Goal: Answer question/provide support: Share knowledge or assist other users

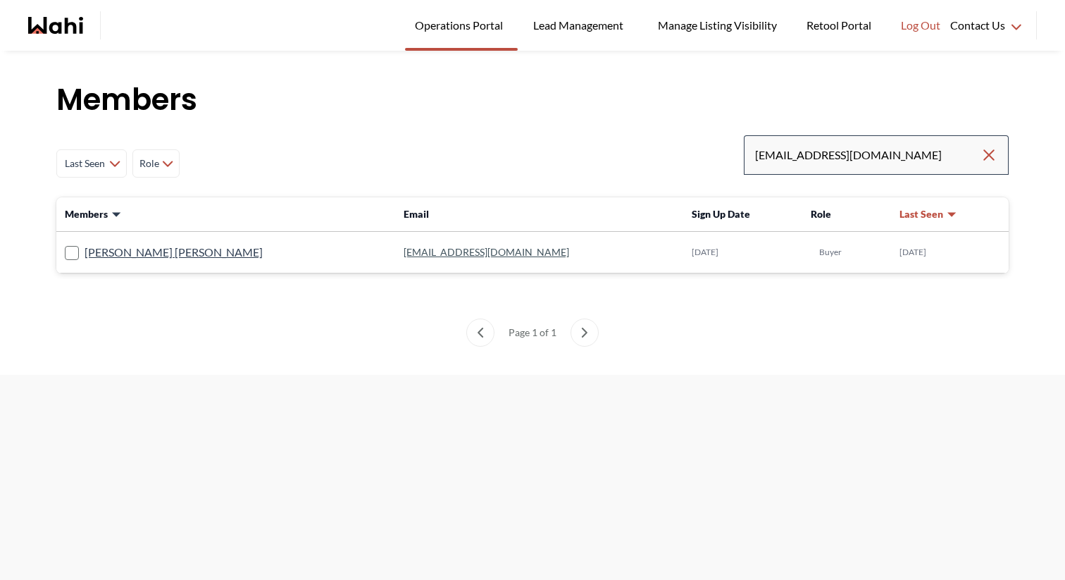
click at [1002, 147] on div "[EMAIL_ADDRESS][DOMAIN_NAME]" at bounding box center [876, 154] width 265 height 39
click at [992, 150] on icon "Clear search" at bounding box center [989, 155] width 10 height 10
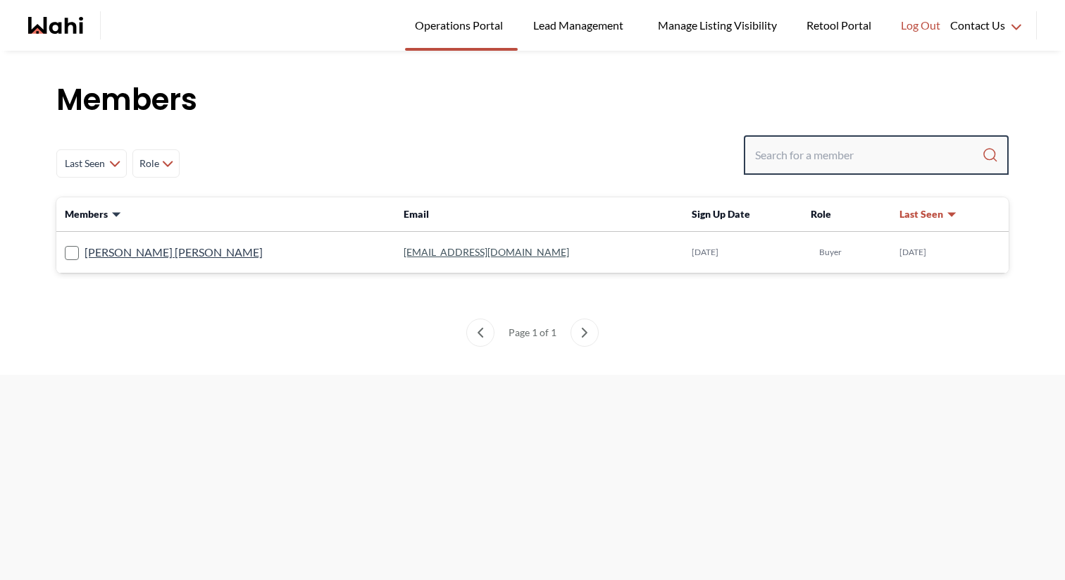
click at [925, 153] on input "Search input" at bounding box center [868, 154] width 227 height 25
paste input "habbz625@gmail.com"
type input "habbz625@gmail.com"
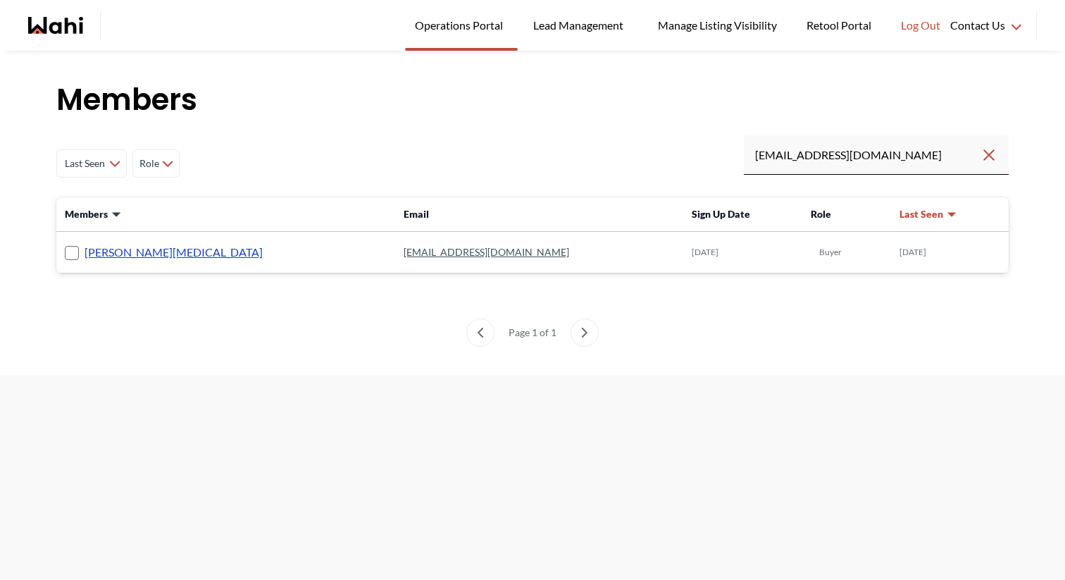
click at [130, 251] on link "[PERSON_NAME][MEDICAL_DATA]" at bounding box center [174, 252] width 178 height 18
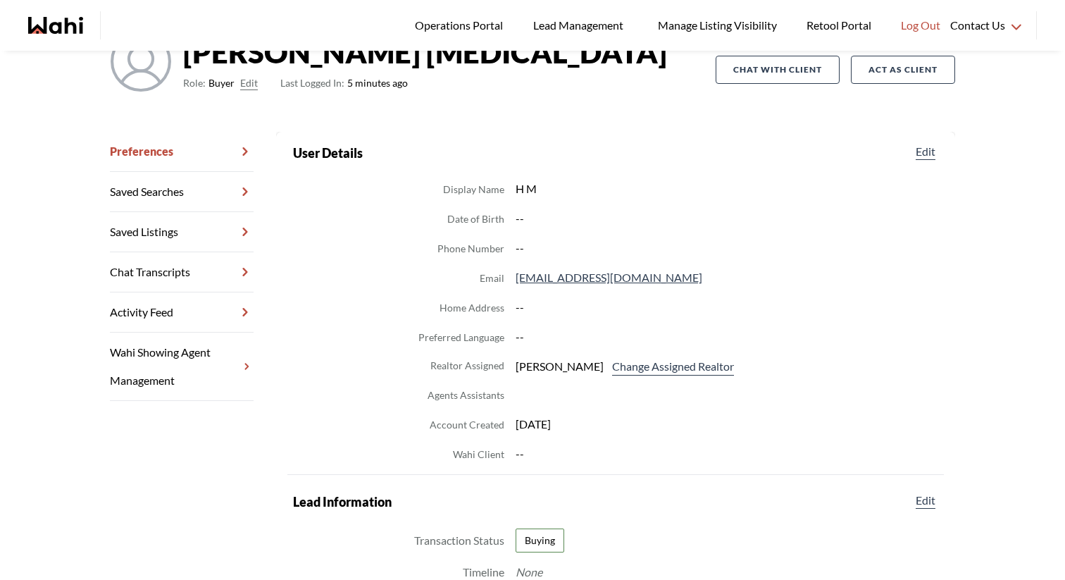
scroll to position [8, 0]
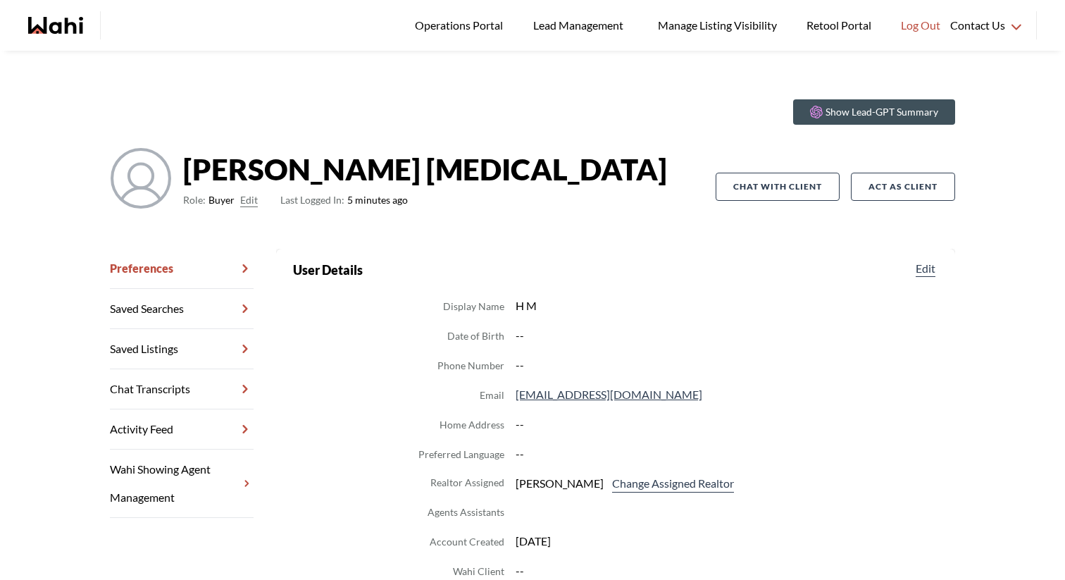
click at [189, 376] on link "Chat Transcripts" at bounding box center [182, 389] width 144 height 40
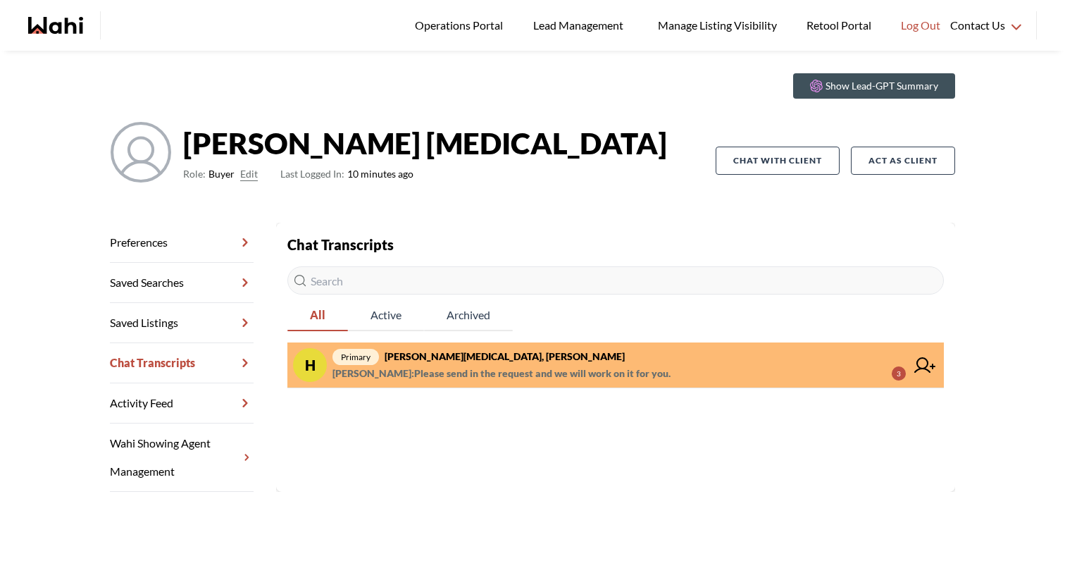
scroll to position [51, 0]
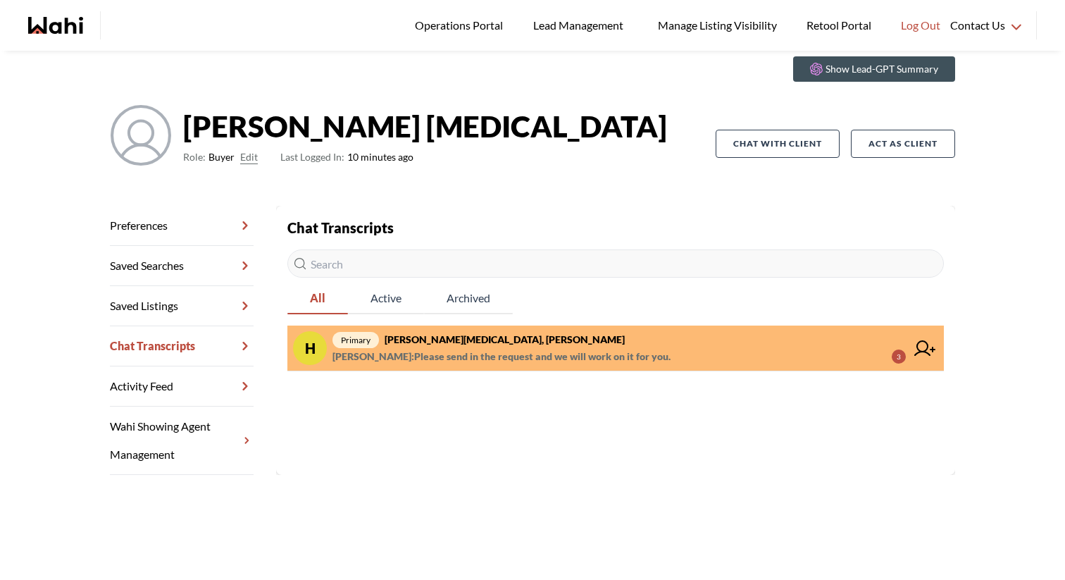
click at [652, 356] on span "Michelle Ryckman : Please send in the request and we will work on it for you." at bounding box center [501, 356] width 338 height 17
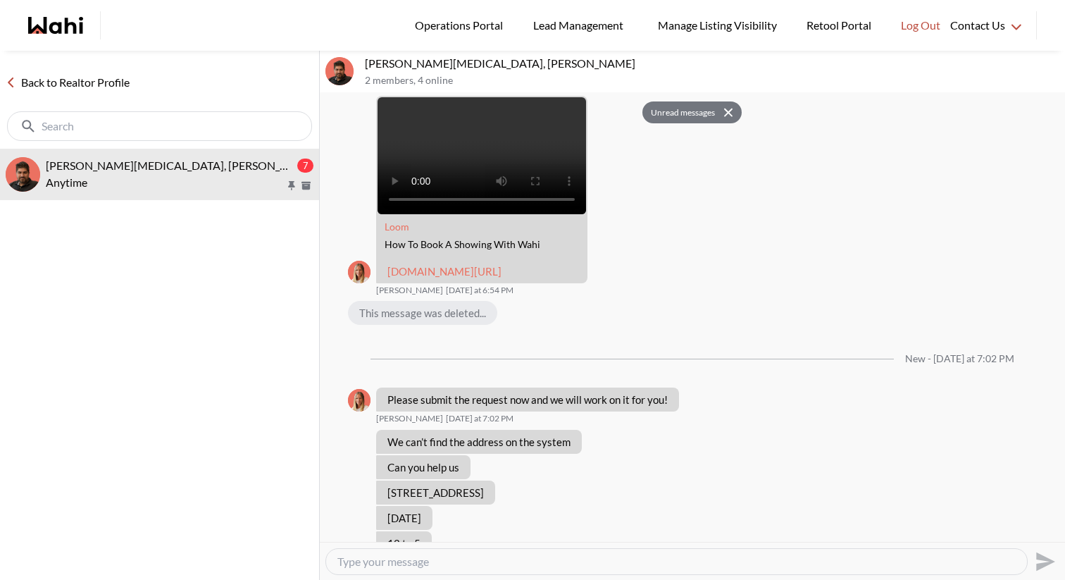
scroll to position [238, 0]
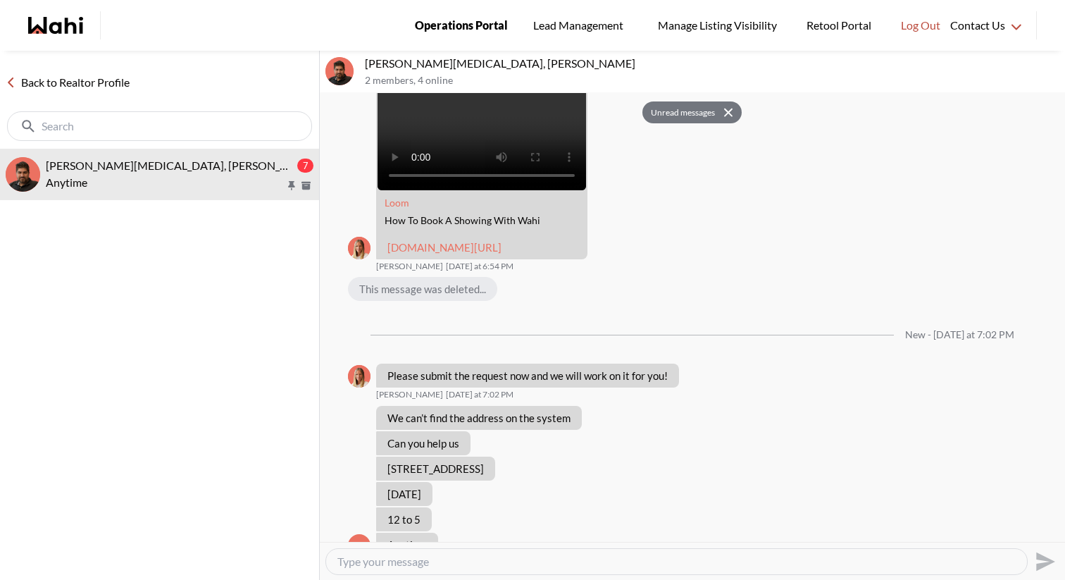
click at [429, 23] on span "Operations Portal" at bounding box center [461, 25] width 93 height 18
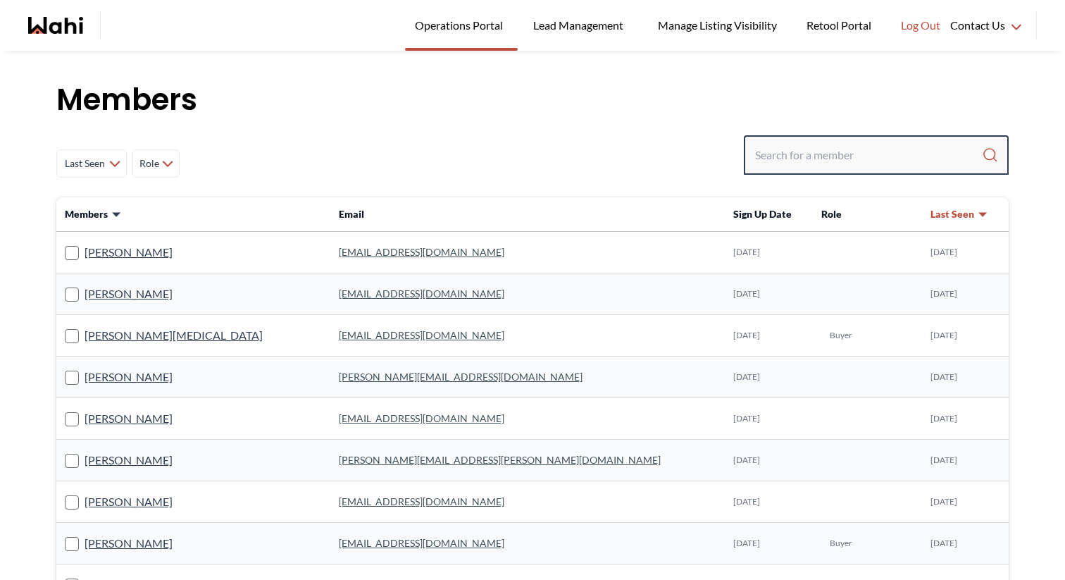
click at [866, 145] on input "Search input" at bounding box center [868, 154] width 227 height 25
paste input "nca6620@gmail.com"
type input "nca6620@gmail.com"
